Goal: Task Accomplishment & Management: Manage account settings

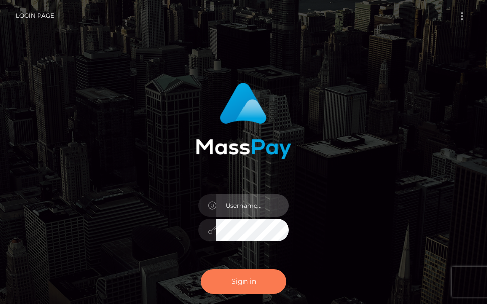
type input "[PERSON_NAME].cope2"
click at [248, 278] on button "Sign in" at bounding box center [243, 282] width 85 height 25
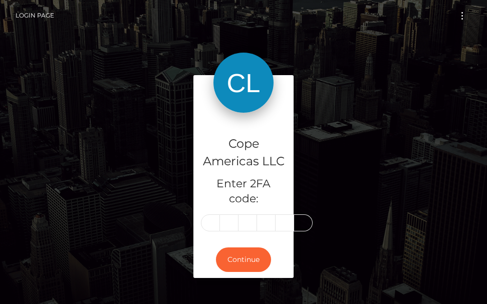
type input "1"
type input "3"
type input "2"
type input "8"
type input "2"
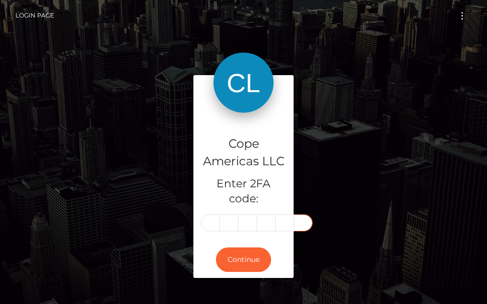
type input "7"
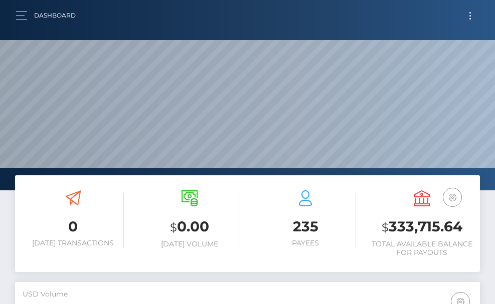
scroll to position [178, 225]
click at [468, 16] on button "Toggle navigation" at bounding box center [470, 16] width 19 height 14
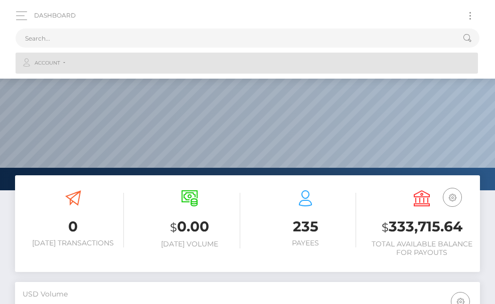
click at [62, 60] on link "Account" at bounding box center [247, 63] width 462 height 21
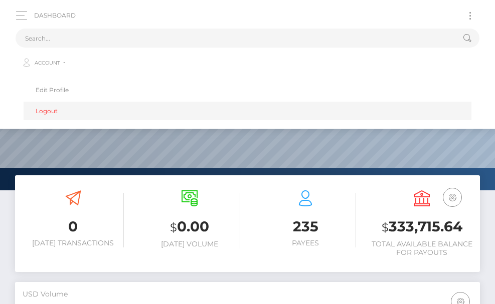
click at [49, 112] on link "Logout" at bounding box center [248, 111] width 448 height 19
